Goal: Download file/media

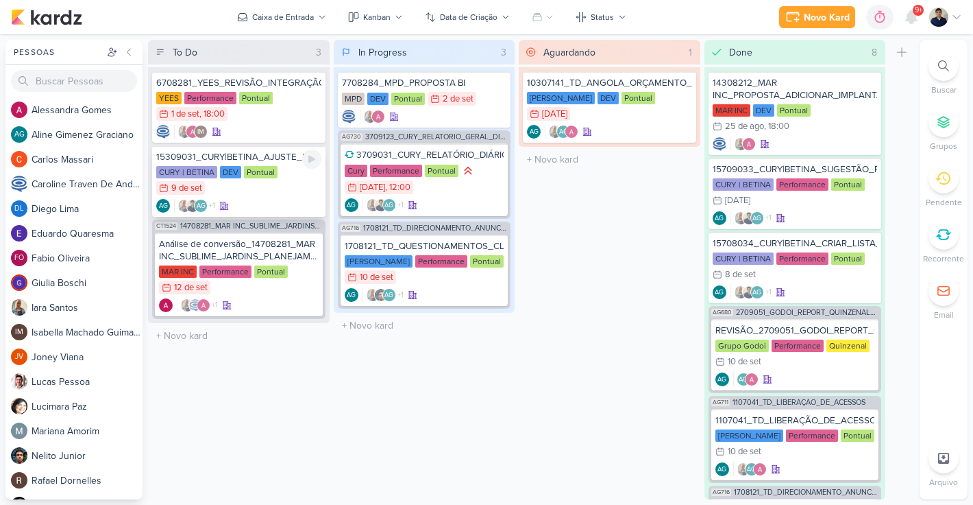
click at [300, 182] on div "CURY | BETINA DEV Pontual 9/9 9 de set" at bounding box center [238, 181] width 165 height 30
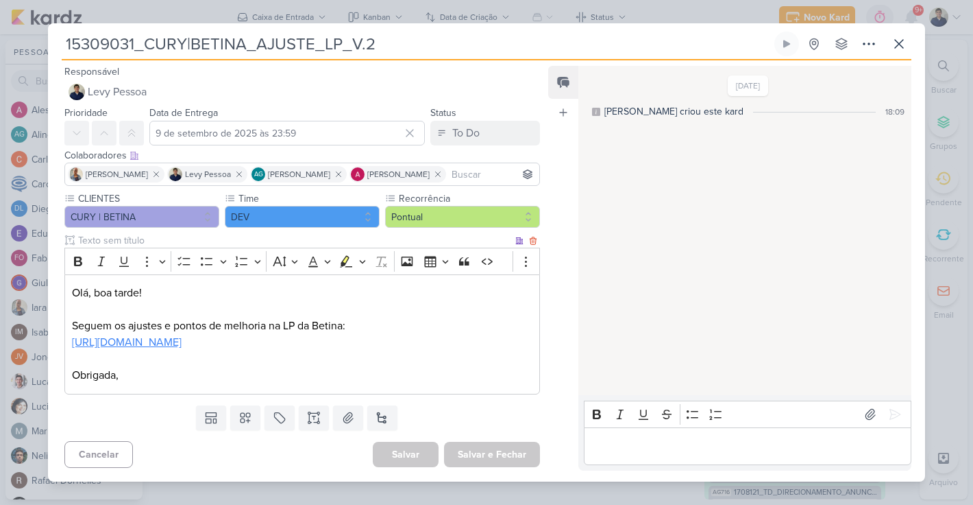
click at [182, 340] on link "https://docs.google.com/document/d/1NhSJ3DdJ1VMQozvTAo6F2fhED825t4SB/edit" at bounding box center [127, 342] width 110 height 14
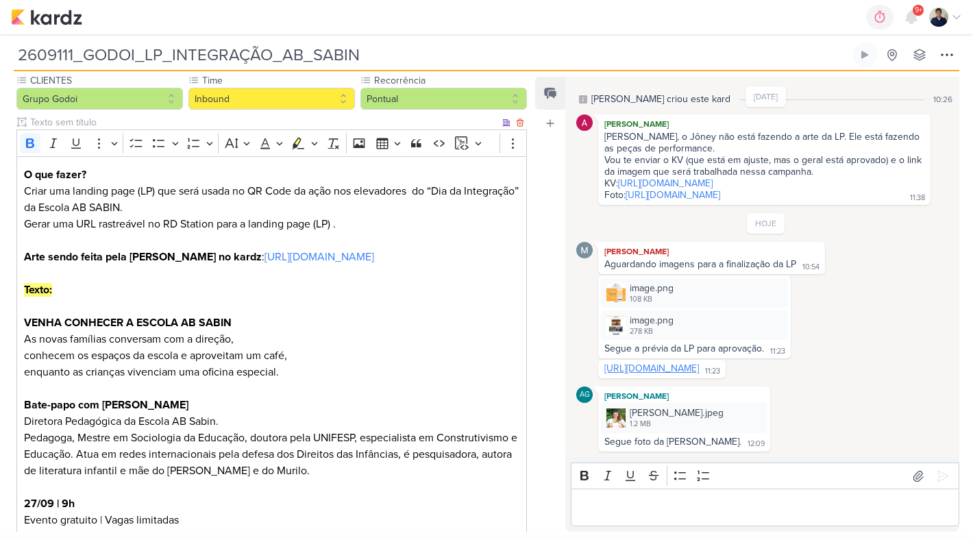
scroll to position [130, 0]
click at [753, 415] on icon at bounding box center [757, 414] width 8 height 1
click at [701, 452] on button "Baixar" at bounding box center [686, 460] width 110 height 20
